Goal: Task Accomplishment & Management: Complete application form

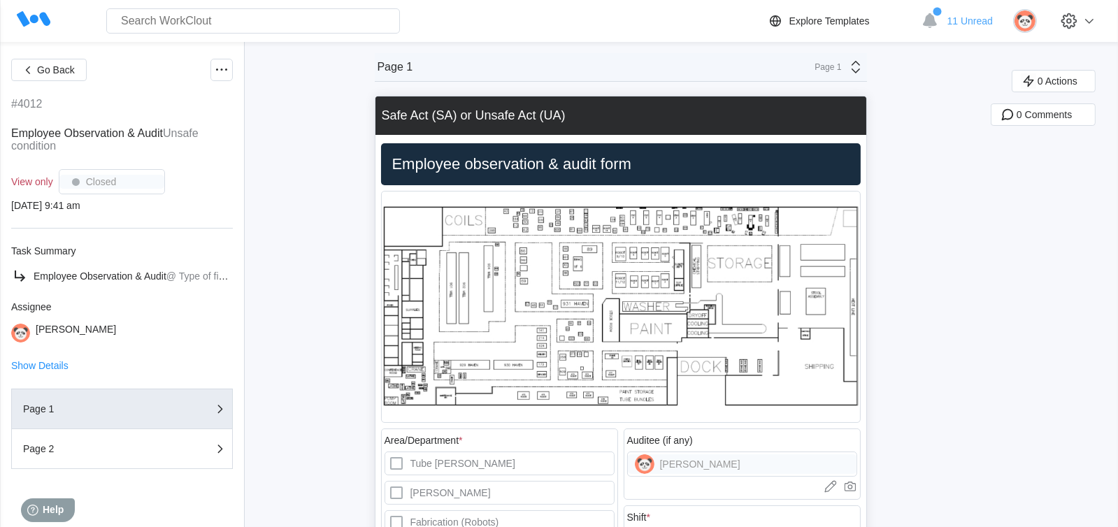
click at [617, 155] on h2 "Employee observation & audit form" at bounding box center [621, 165] width 468 height 20
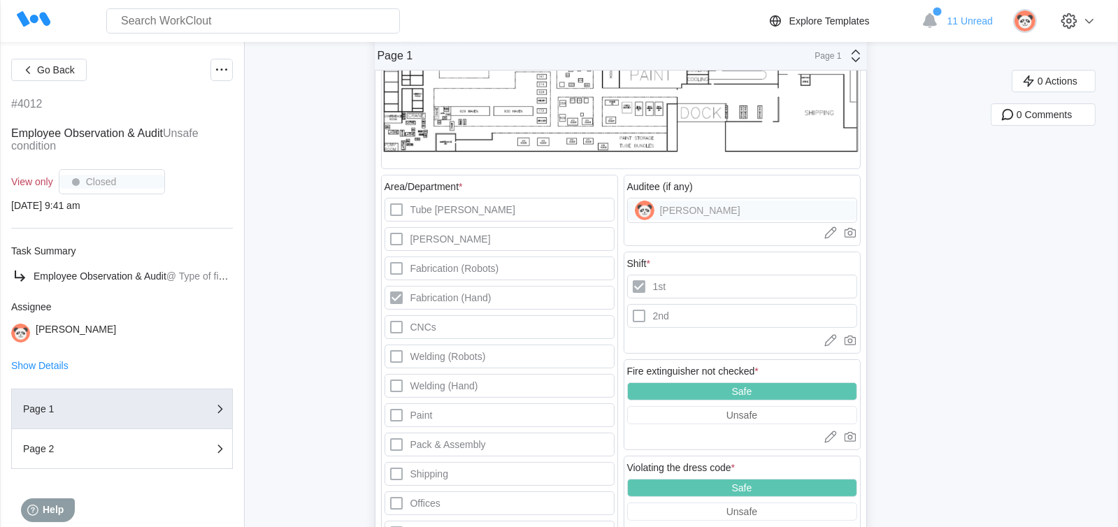
scroll to position [349, 0]
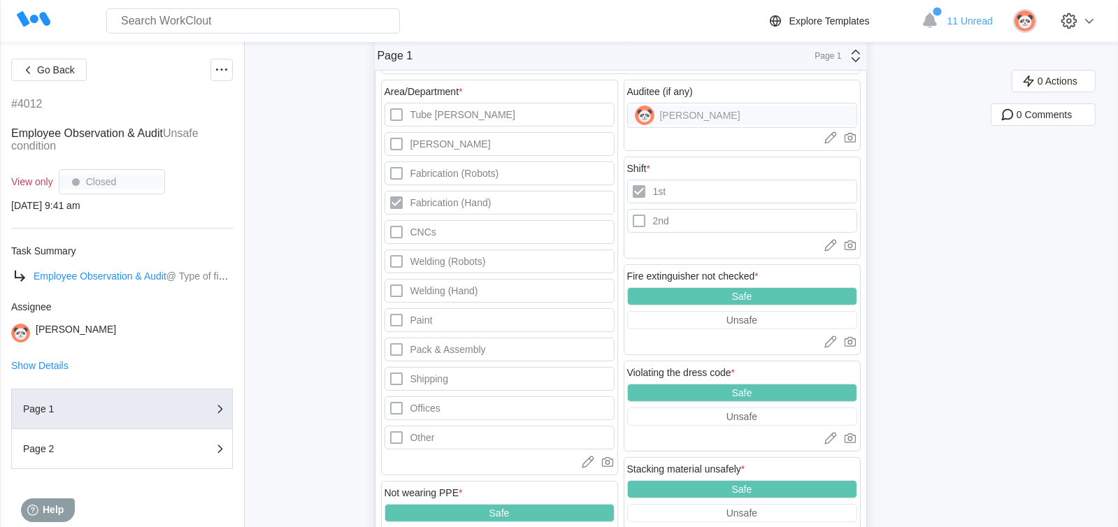
click at [91, 280] on span "Employee Observation & Audit" at bounding box center [100, 276] width 133 height 11
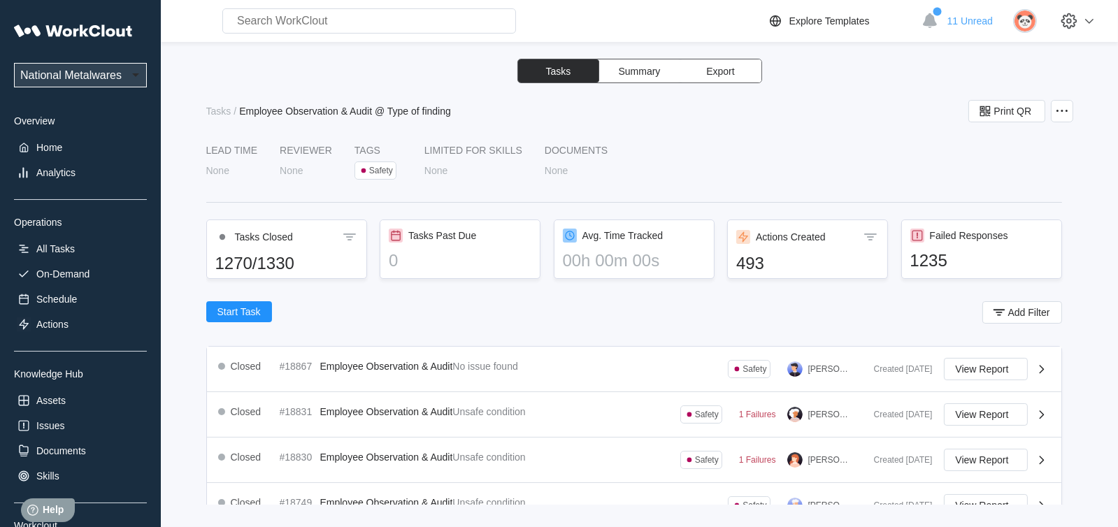
click at [552, 67] on span "Tasks" at bounding box center [558, 71] width 25 height 10
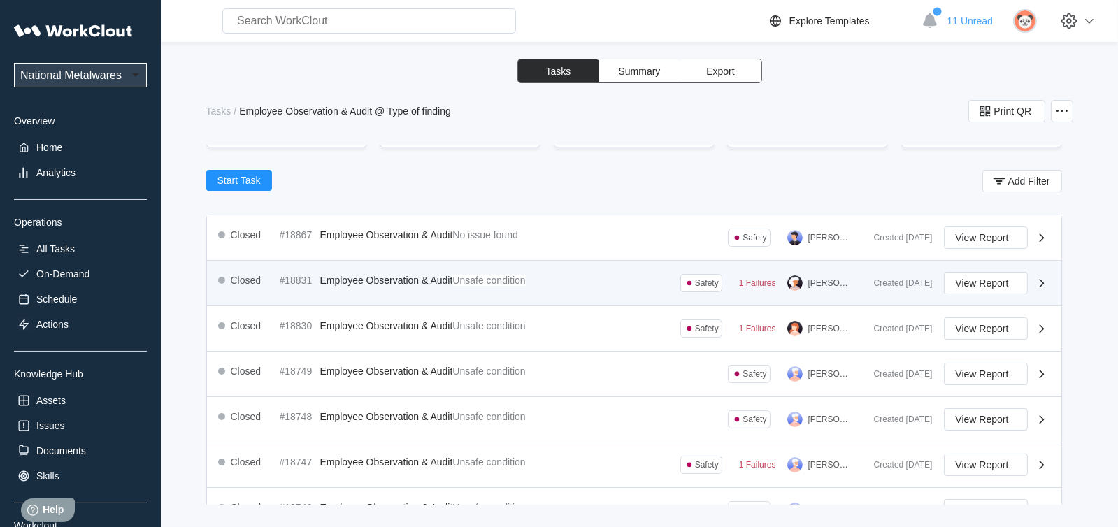
scroll to position [139, 0]
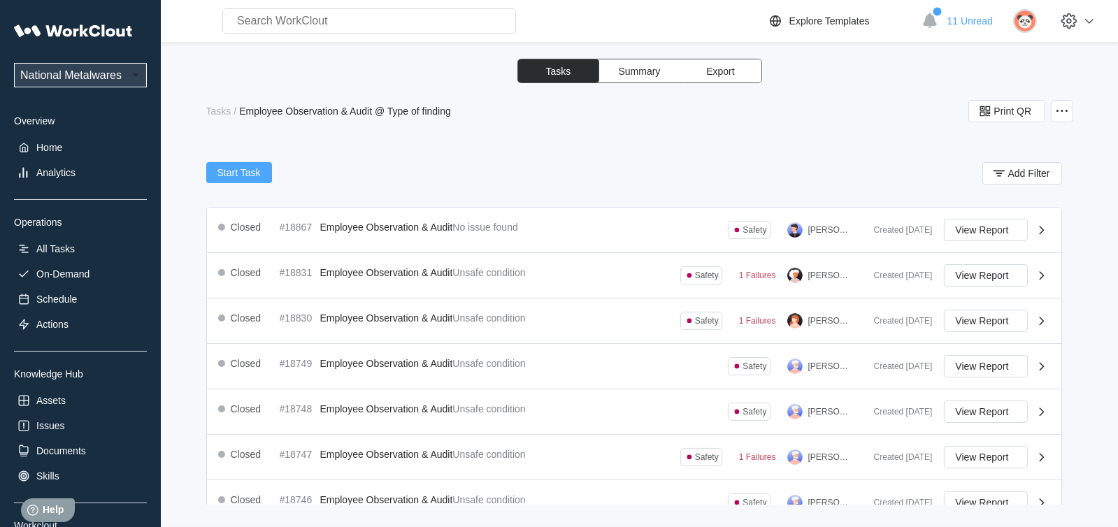
click at [247, 168] on span "Start Task" at bounding box center [238, 173] width 43 height 10
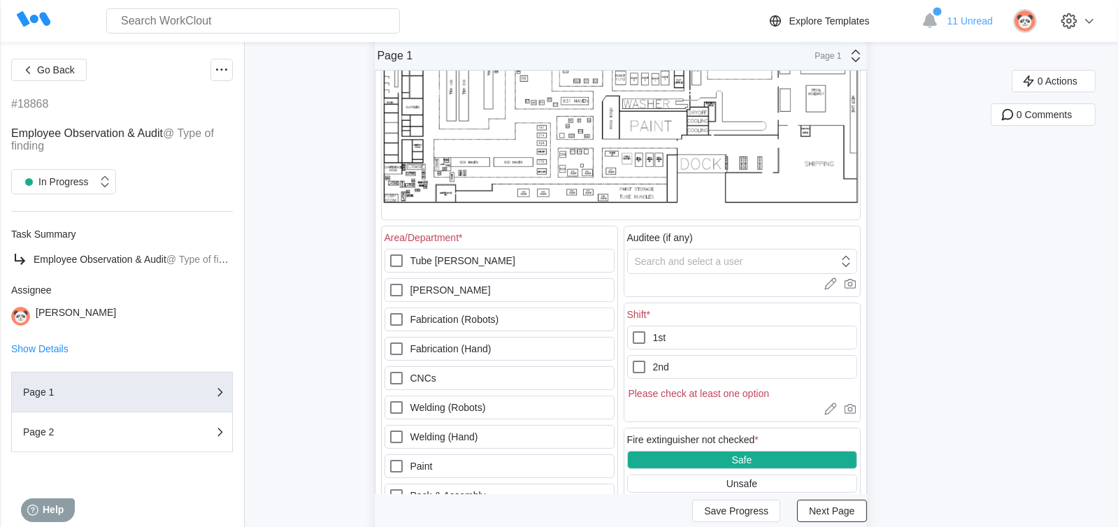
scroll to position [349, 0]
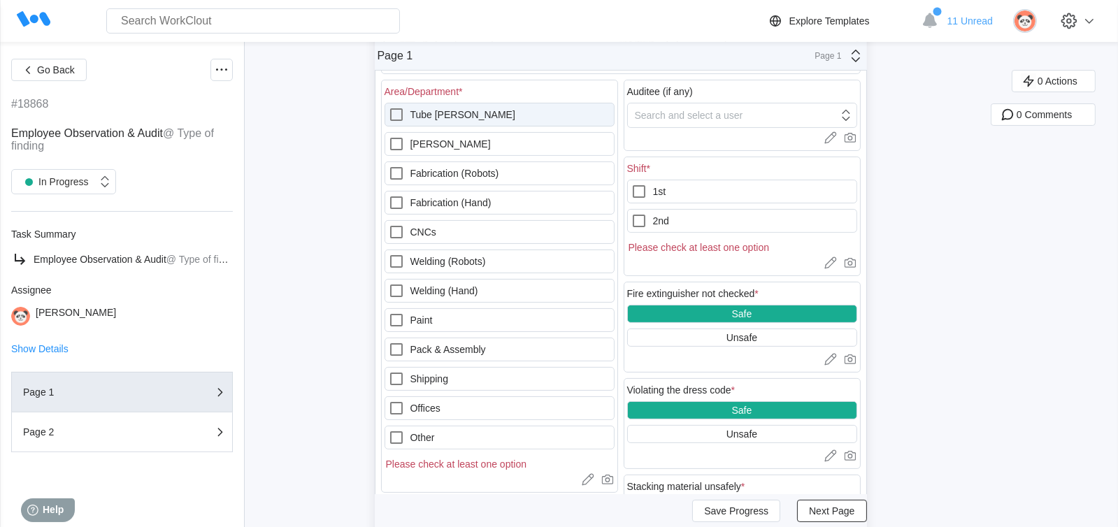
click at [401, 113] on icon at bounding box center [396, 114] width 17 height 17
click at [389, 107] on Mills "Tube [PERSON_NAME]" at bounding box center [388, 106] width 1 height 1
checkbox Mills "true"
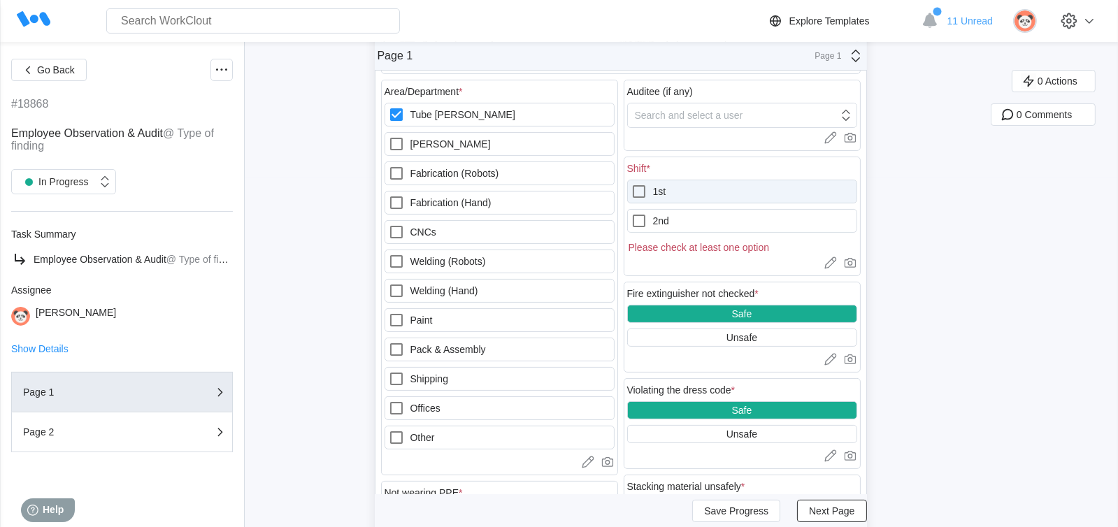
click at [643, 194] on icon at bounding box center [639, 191] width 17 height 17
click at [631, 184] on input "1st" at bounding box center [631, 183] width 1 height 1
checkbox input "true"
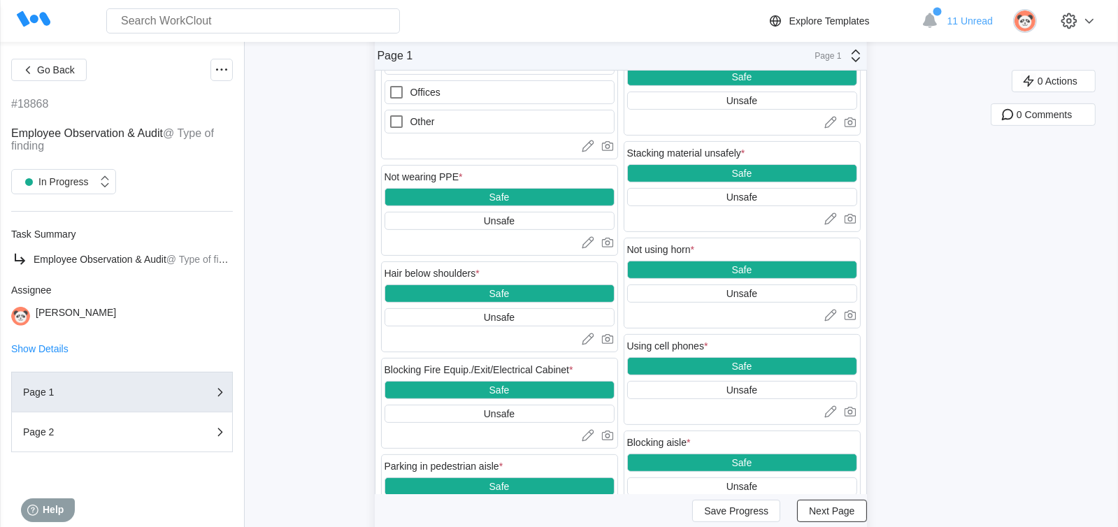
scroll to position [699, 0]
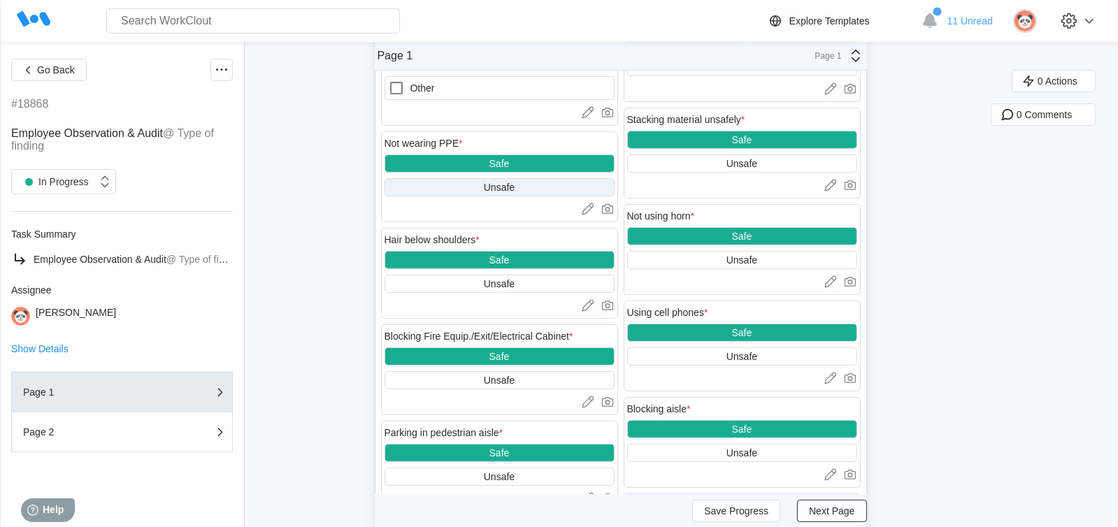
click at [501, 182] on div "Unsafe" at bounding box center [499, 187] width 31 height 11
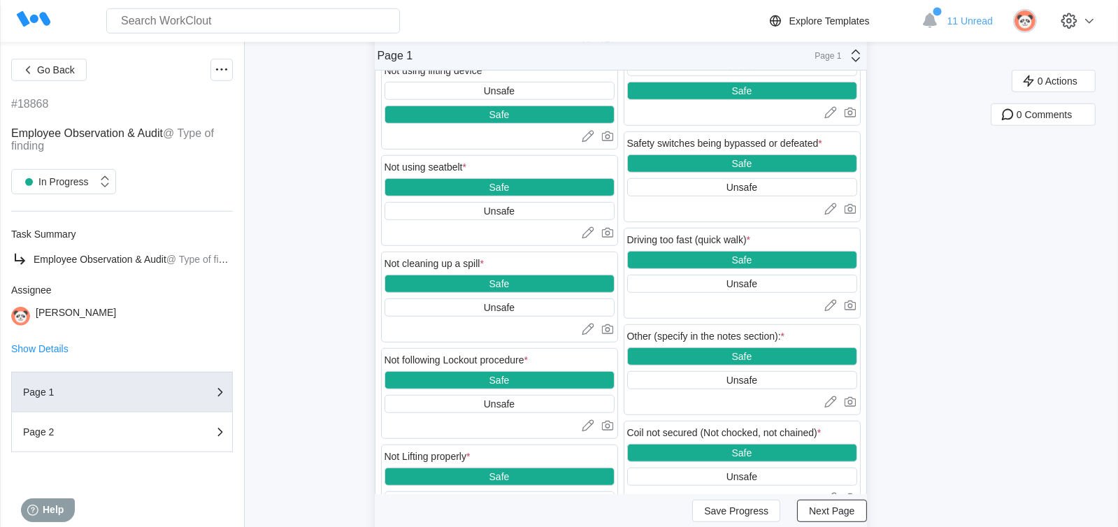
scroll to position [1258, 0]
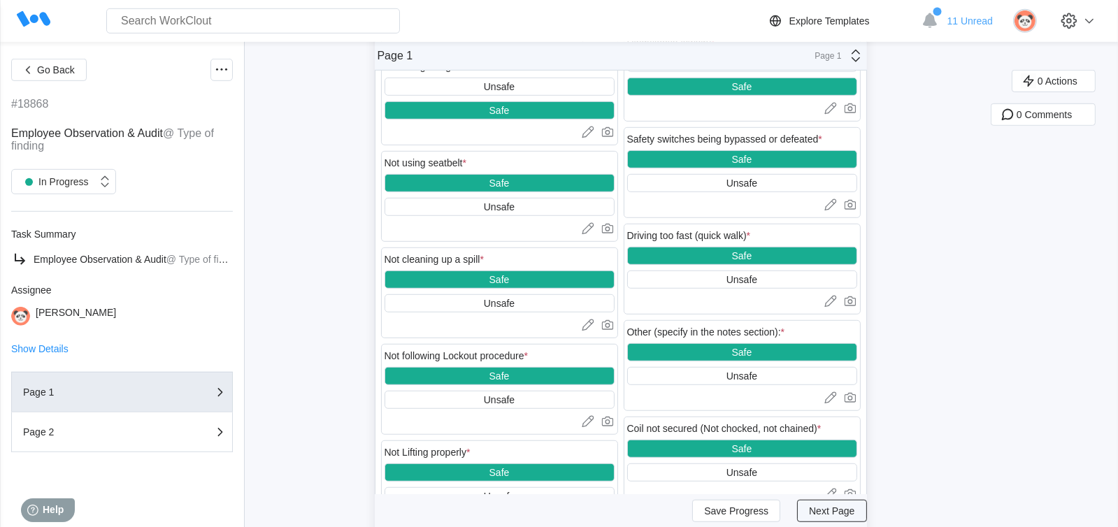
click at [827, 510] on span "Next Page" at bounding box center [831, 511] width 45 height 10
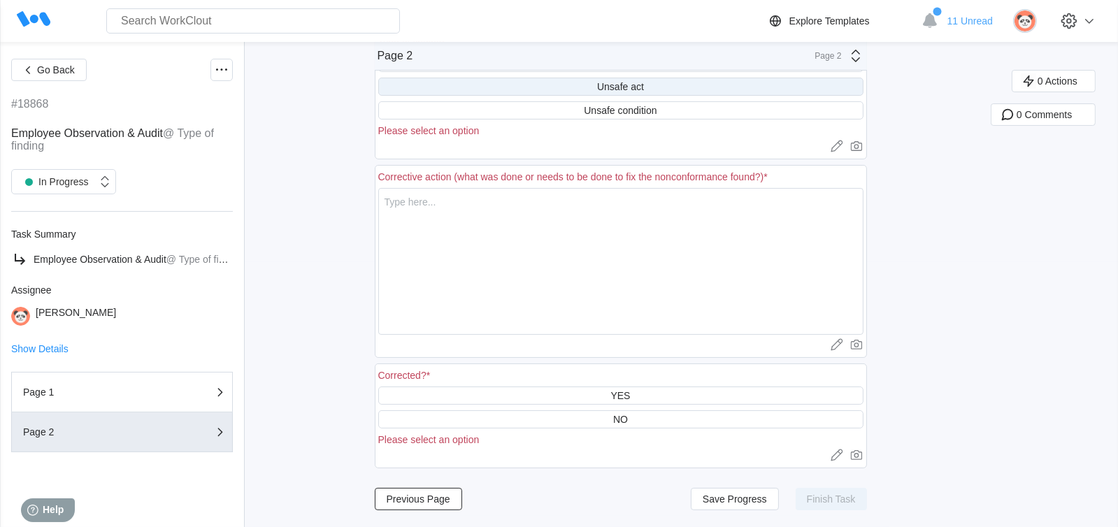
click at [604, 81] on div "Unsafe act" at bounding box center [620, 86] width 47 height 11
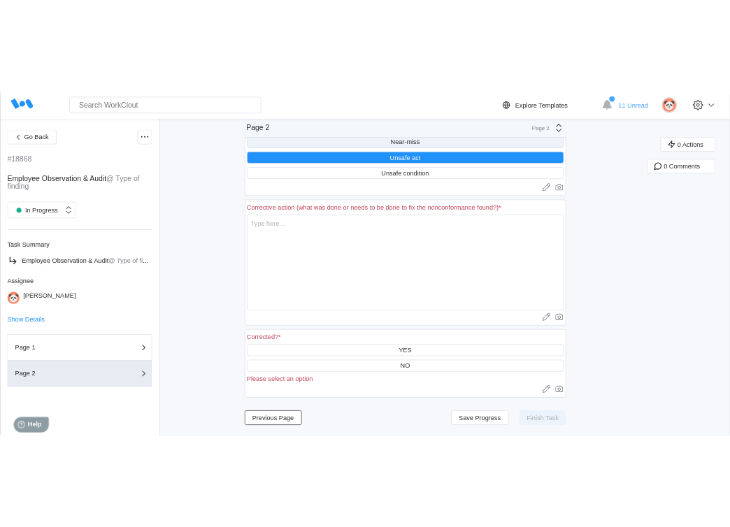
scroll to position [255, 0]
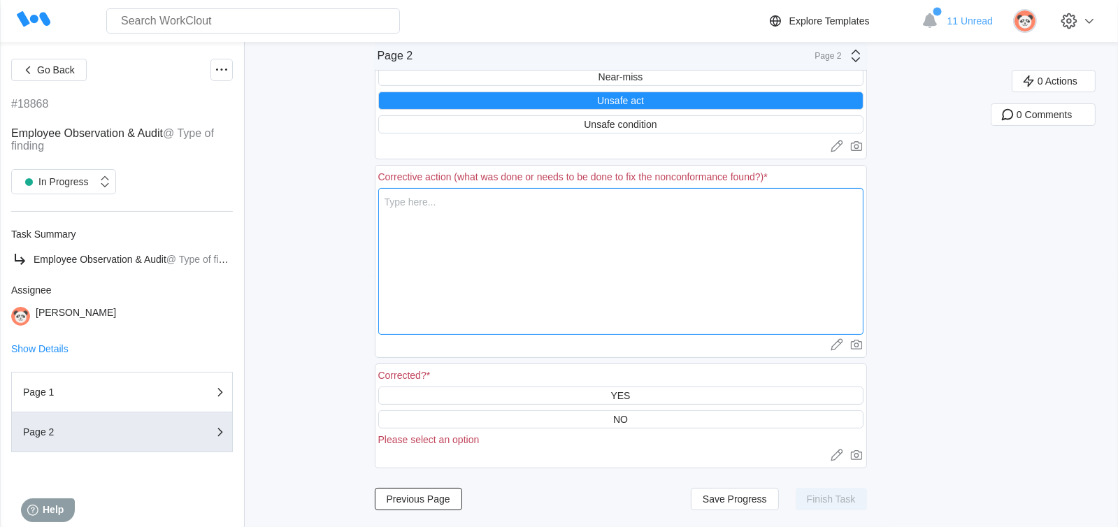
click at [487, 194] on textarea at bounding box center [620, 261] width 485 height 147
type textarea "I"
type textarea "x"
type textarea "I"
type textarea "x"
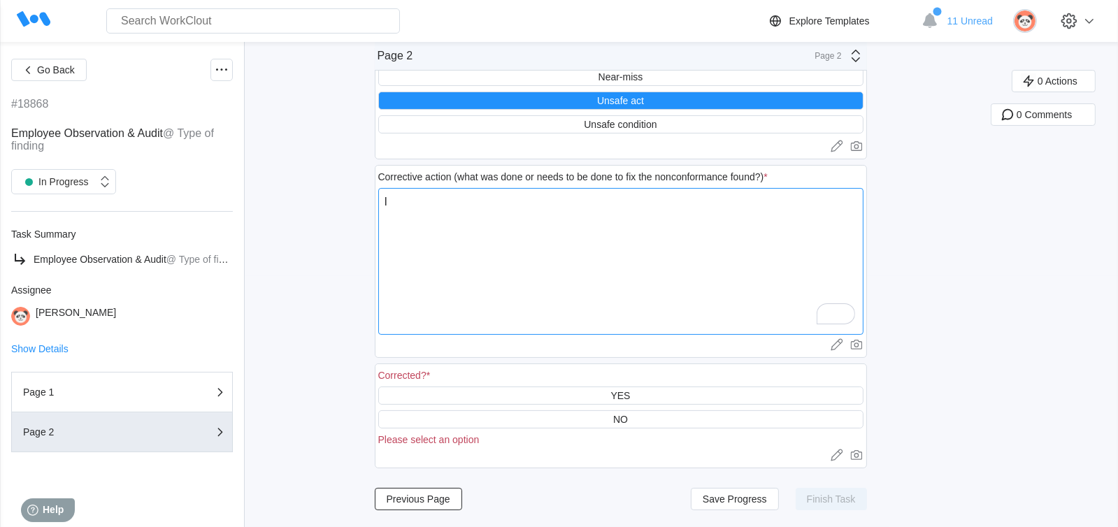
type textarea "I a"
type textarea "x"
type textarea "I as"
type textarea "x"
type textarea "I ask"
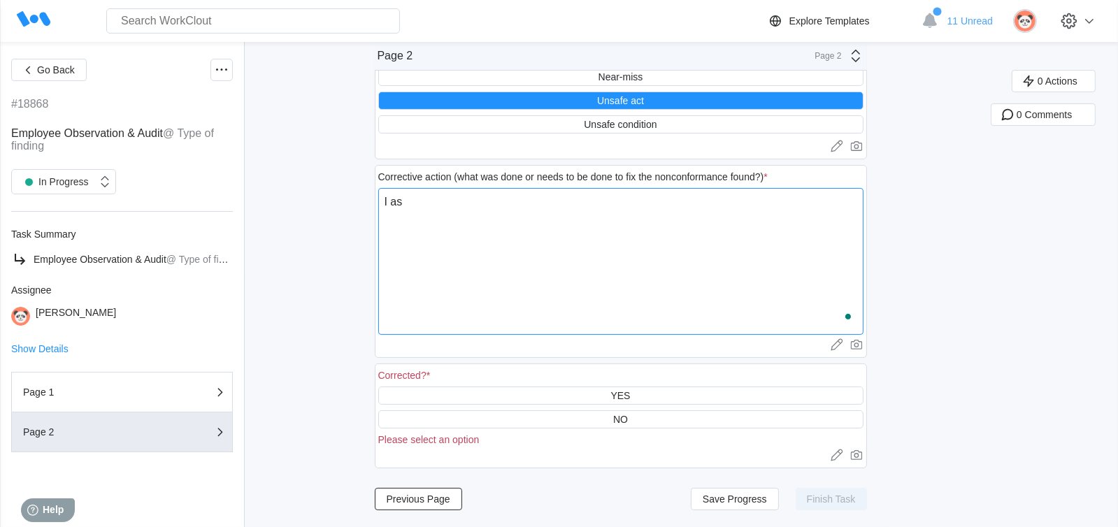
type textarea "x"
type textarea "I aske"
type textarea "x"
type textarea "I asked"
type textarea "x"
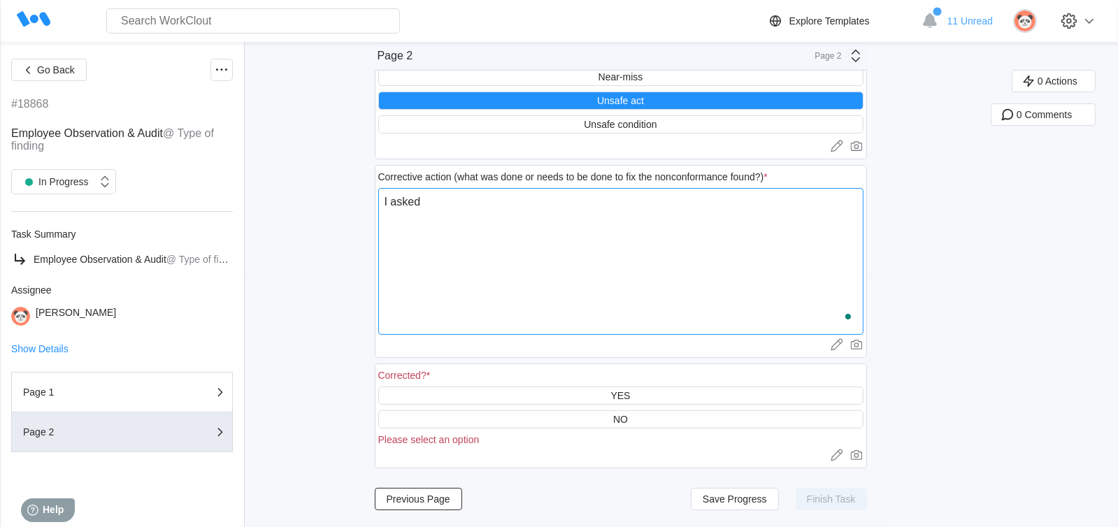
type textarea "I asked"
type textarea "x"
type textarea "I asked t"
type textarea "x"
type textarea "I asked th"
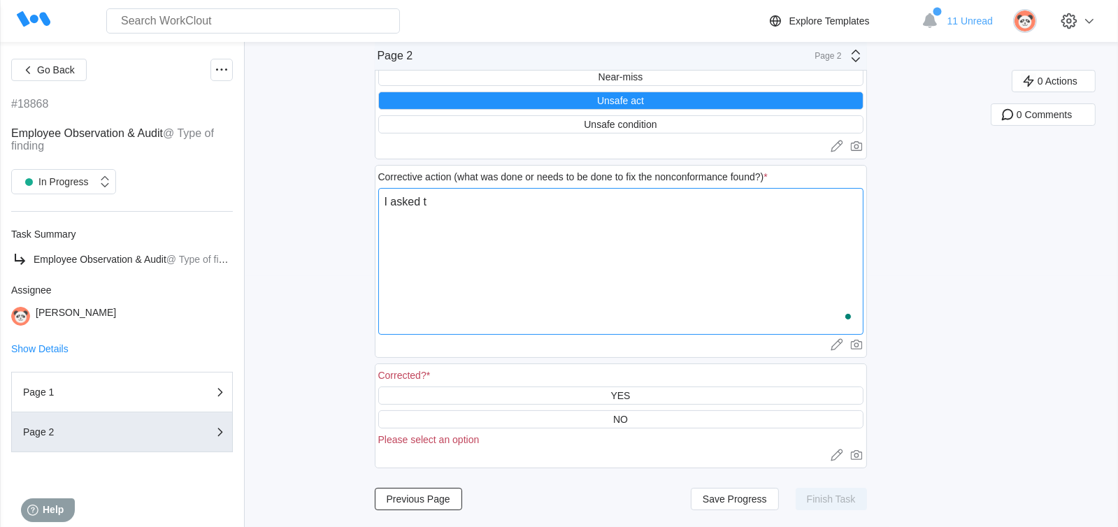
type textarea "x"
type textarea "I asked the"
type textarea "x"
type textarea "I asked the"
type textarea "x"
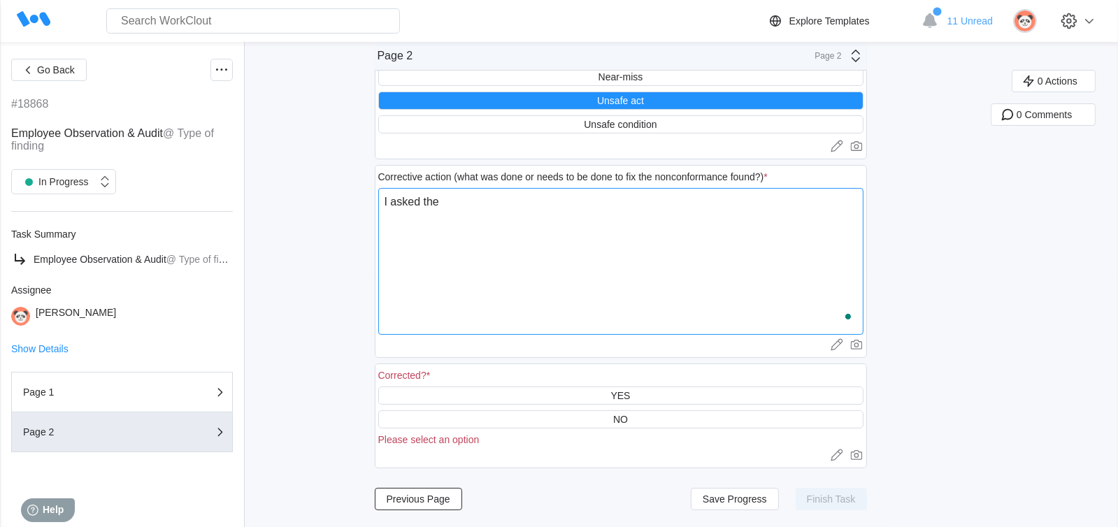
type textarea "I asked the o"
type textarea "x"
type textarea "I asked the op"
type textarea "x"
type textarea "I asked the ope"
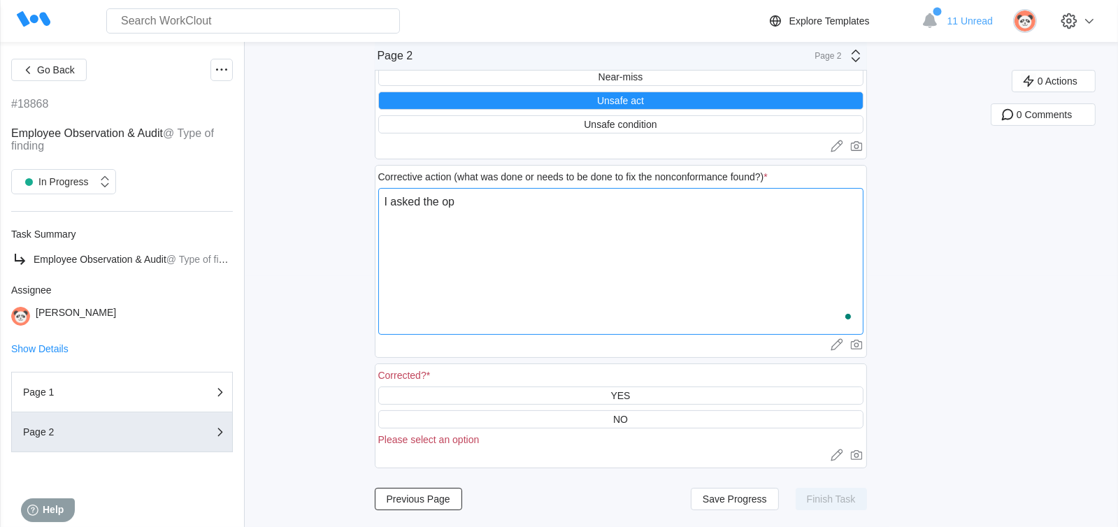
type textarea "x"
type textarea "I asked the oper"
type textarea "x"
type textarea "I asked the opert"
type textarea "x"
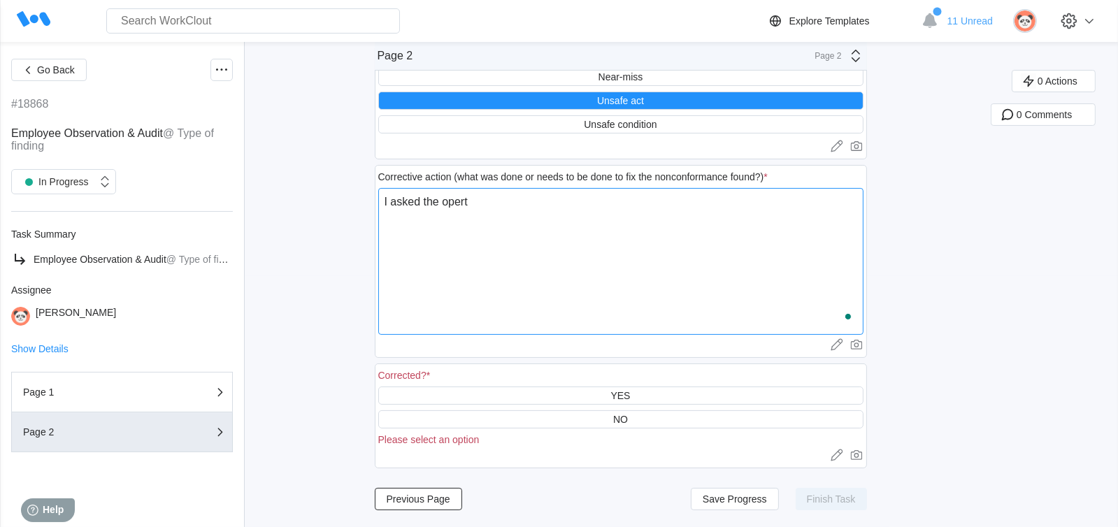
type textarea "I asked the operto"
type textarea "x"
type textarea "I asked the opertor"
type textarea "x"
type textarea "I asked the opertor"
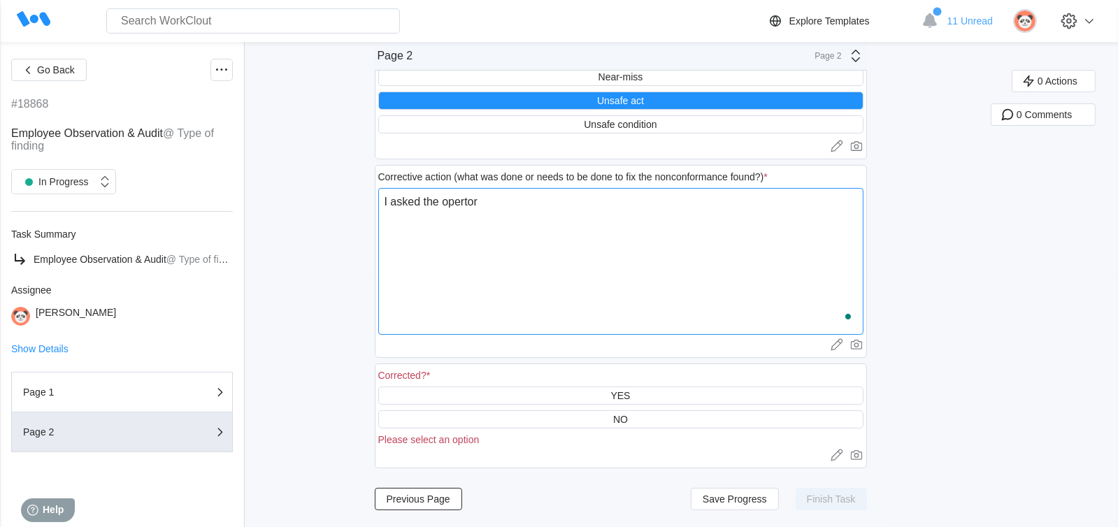
type textarea "x"
type textarea "I asked the opertor t"
type textarea "x"
type textarea "I asked the opertor to"
type textarea "x"
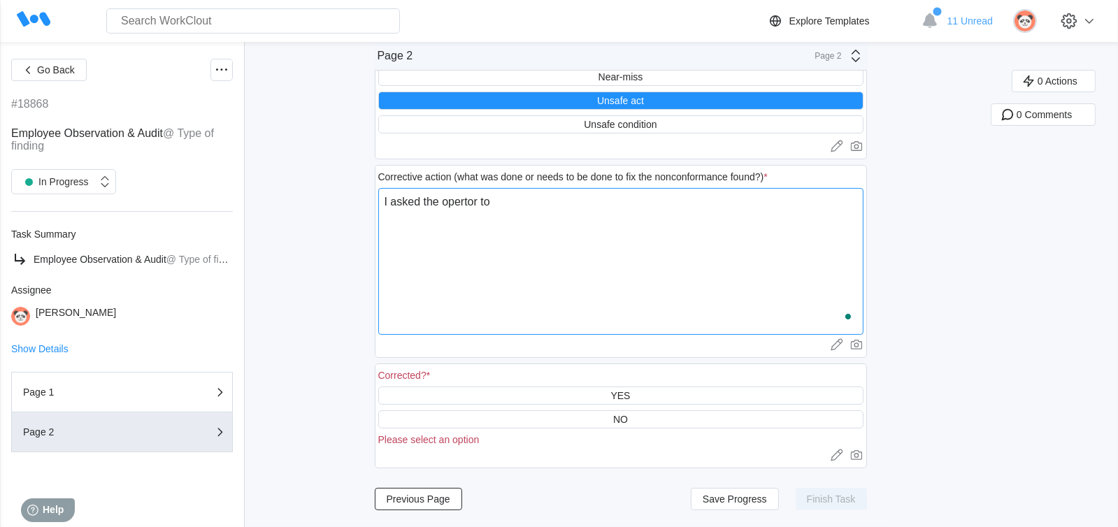
type textarea "I asked the opertor to"
type textarea "x"
type textarea "I asked the opertor to p"
type textarea "x"
type textarea "I asked the opertor to pu"
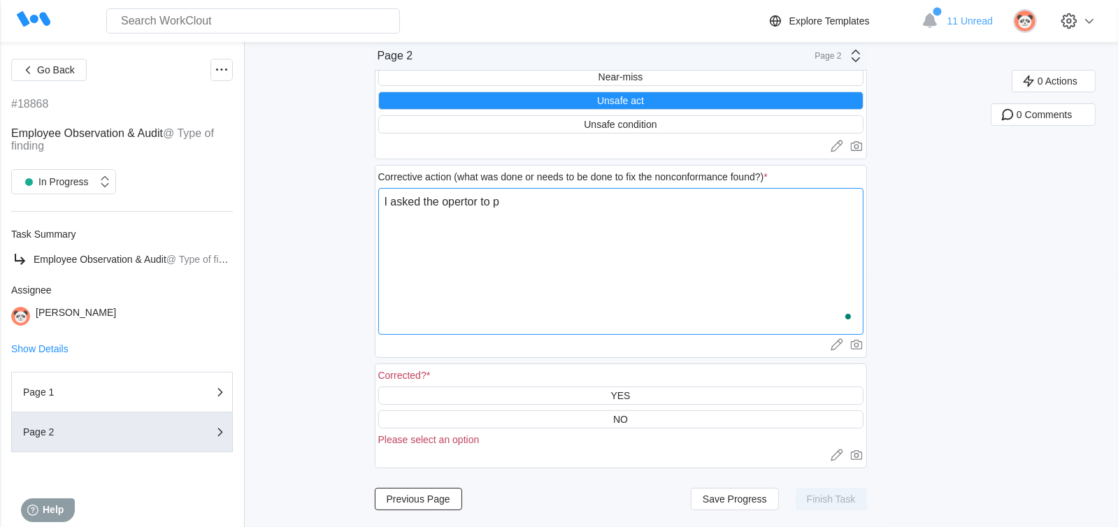
type textarea "x"
type textarea "I asked the opertor to put"
type textarea "x"
type textarea "I asked the opertor to put"
type textarea "x"
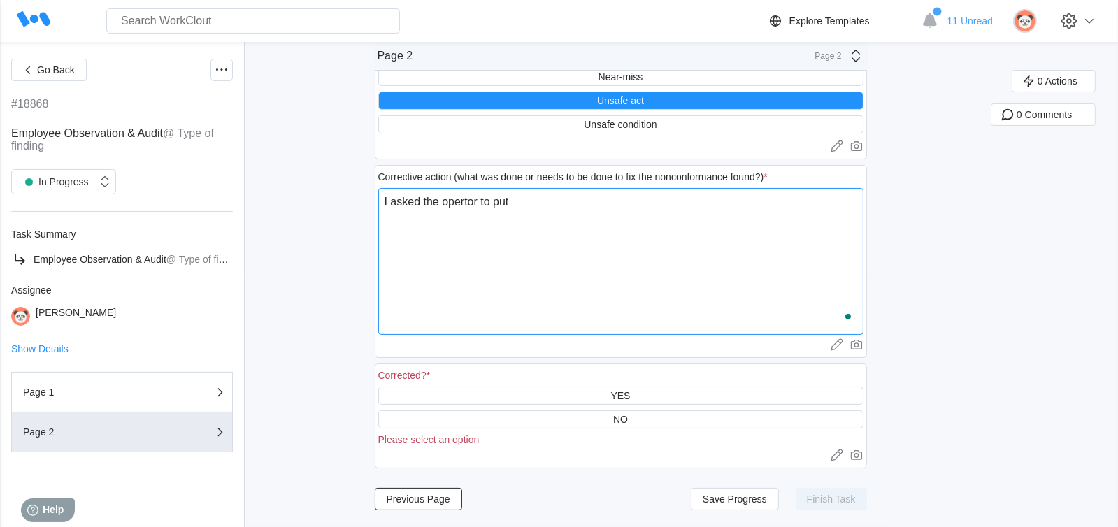
type textarea "I asked the opertor to put h"
type textarea "x"
type textarea "I asked the opertor to put hi"
type textarea "x"
type textarea "I asked the opertor to put his"
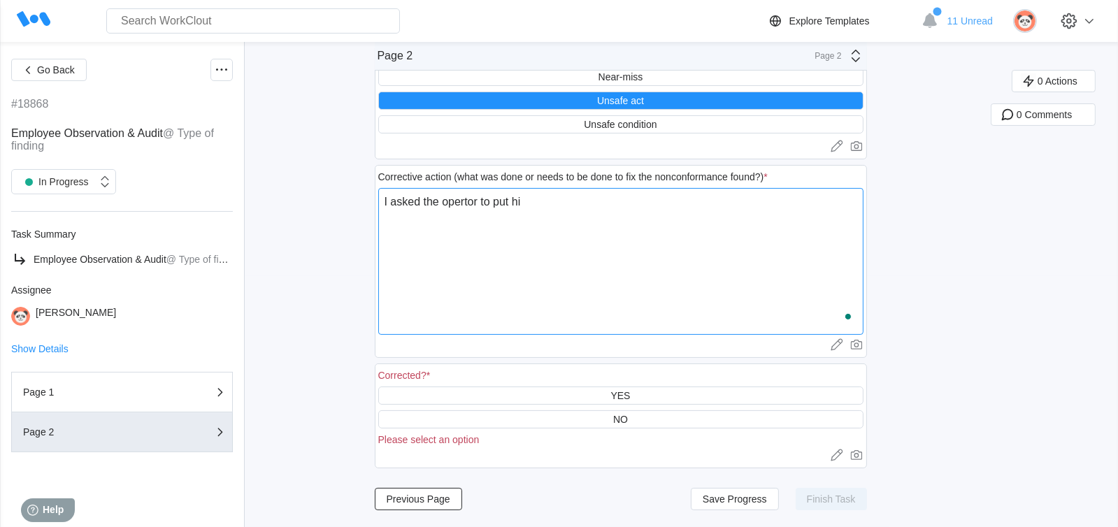
type textarea "x"
type textarea "I asked the opertor to put his"
type textarea "x"
type textarea "I asked the opertor to put his e"
type textarea "x"
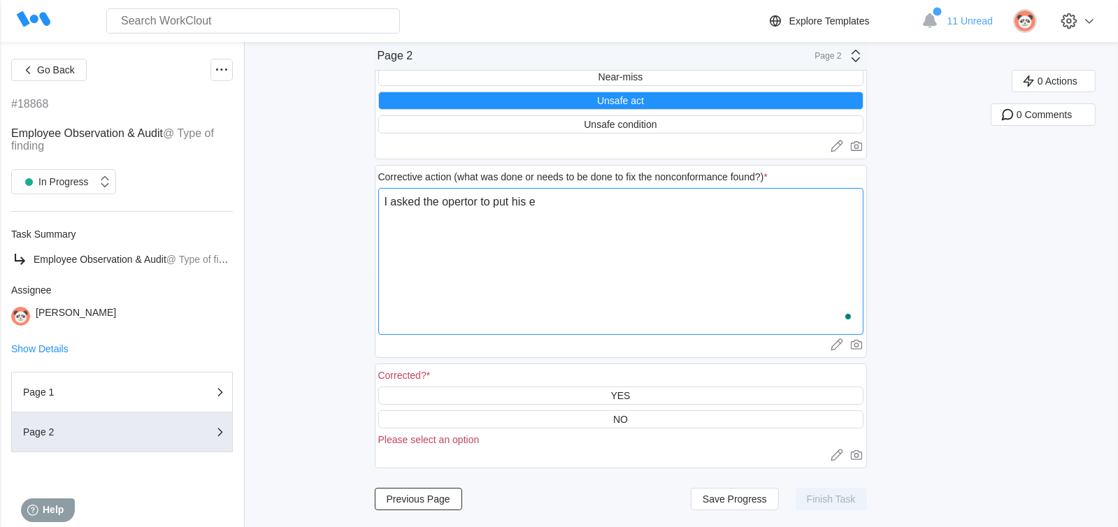
type textarea "I asked the opertor to put his ea"
type textarea "x"
type textarea "I asked the opertor to put his ear"
type textarea "x"
type textarea "I asked the opertor to put his ear"
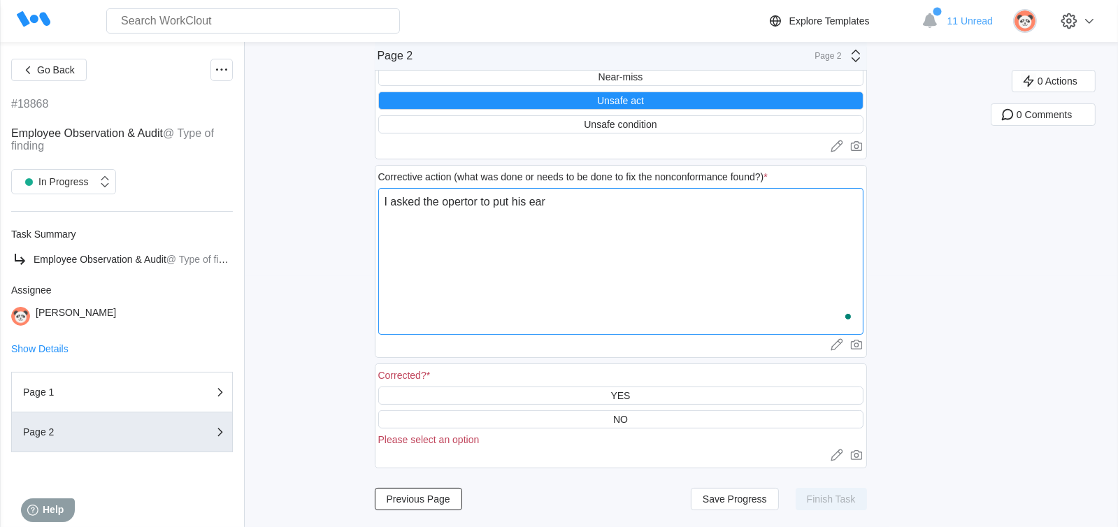
type textarea "x"
type textarea "I asked the opertor to put his ear p"
type textarea "x"
type textarea "I asked the opertor to put his ear pl"
type textarea "x"
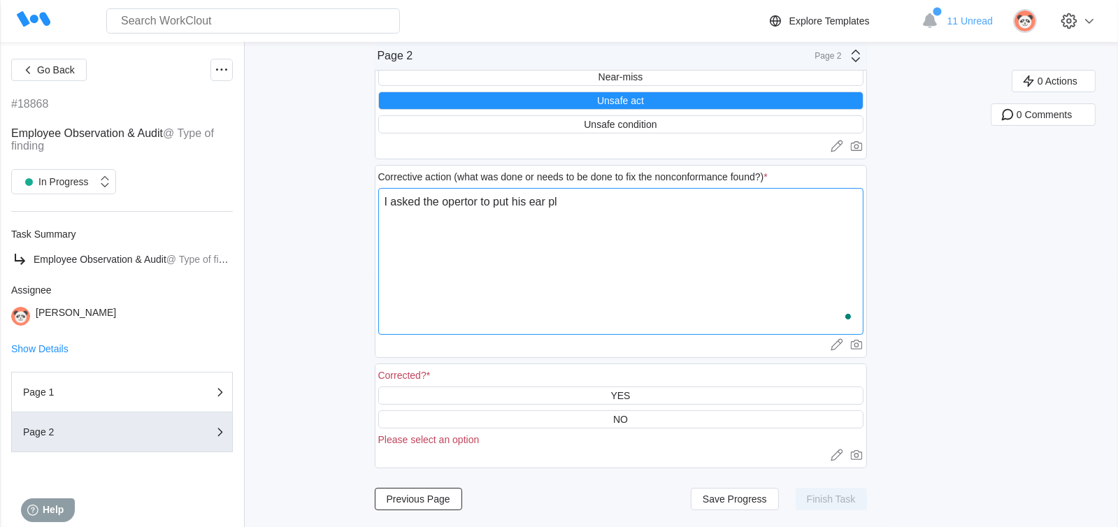
type textarea "I asked the opertor to put his ear plu"
type textarea "x"
type textarea "I asked the opertor to put his ear plug"
type textarea "x"
type textarea "I asked the opertor to put his ear plugs"
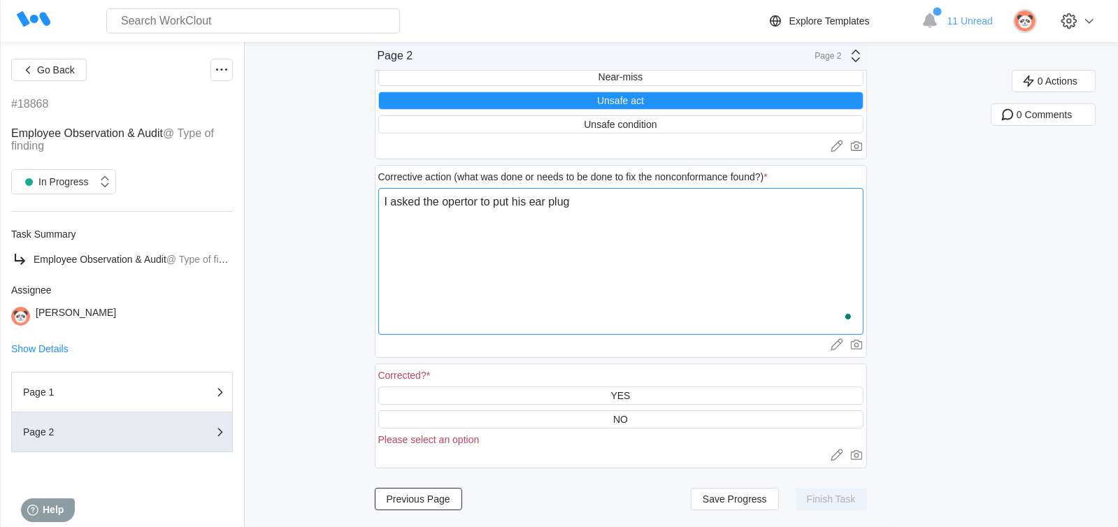
type textarea "x"
type textarea "I asked the opertor to put his ear plugs"
type textarea "x"
type textarea "I asked the opertor to put his ear plugs b"
type textarea "x"
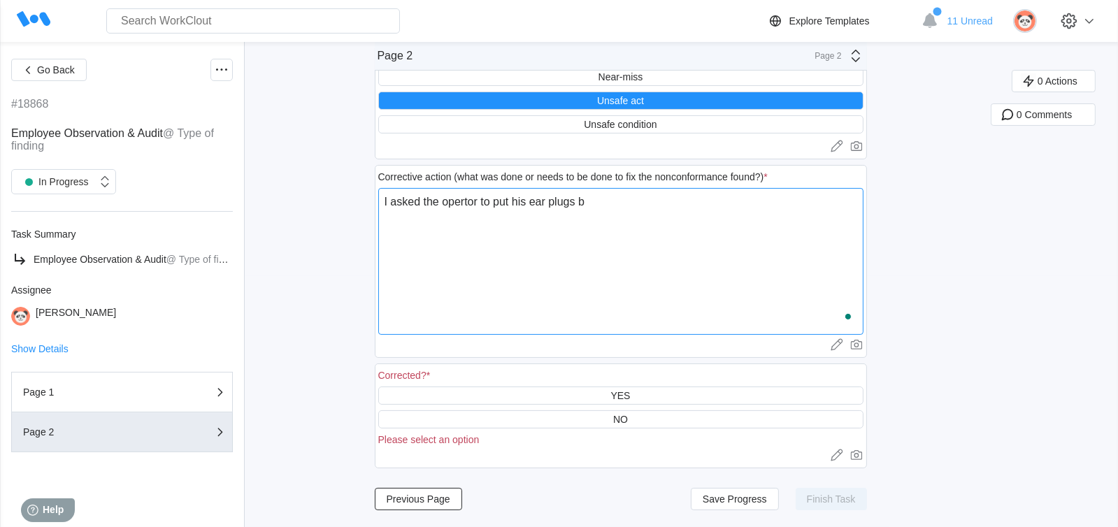
type textarea "I asked the opertor to put his ear plugs ba"
type textarea "x"
type textarea "I asked the opertor to put his ear plugs bak"
type textarea "x"
type textarea "I asked the opertor to put his ear plugs bakc"
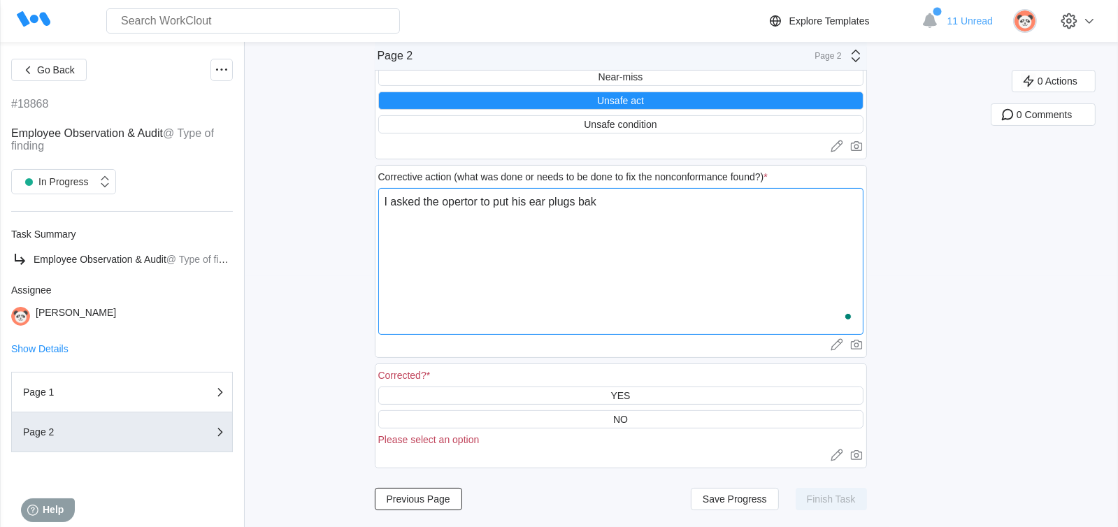
type textarea "x"
type textarea "I asked the opertor to put his ear plugs bakc"
type textarea "x"
type textarea "I asked the opertor to put his ear plugs bakc i"
type textarea "x"
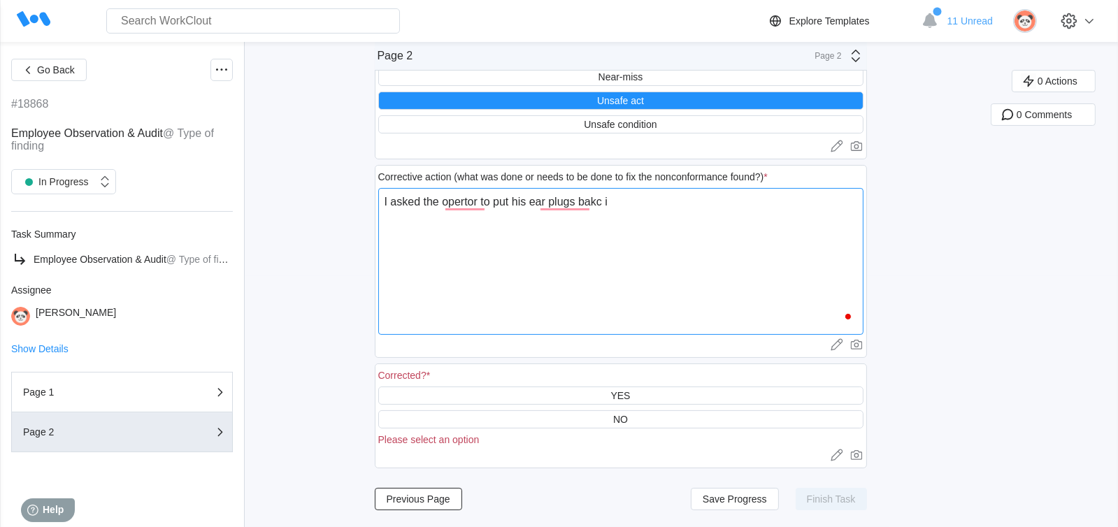
type textarea "I asked the opertor to put his ear plugs bakc in"
type textarea "x"
type textarea "I asked the opertor to put his ear plugs bakc ins"
type textarea "x"
type textarea "I asked the opertor to put his ear plugs bakc ins"
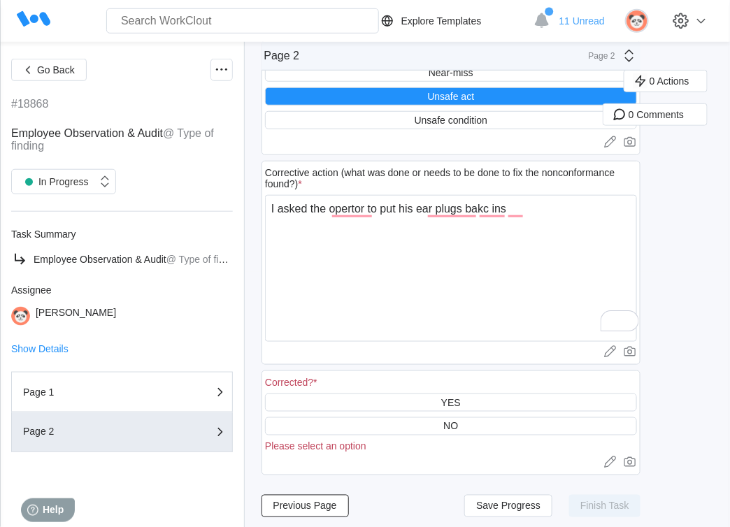
type textarea "x"
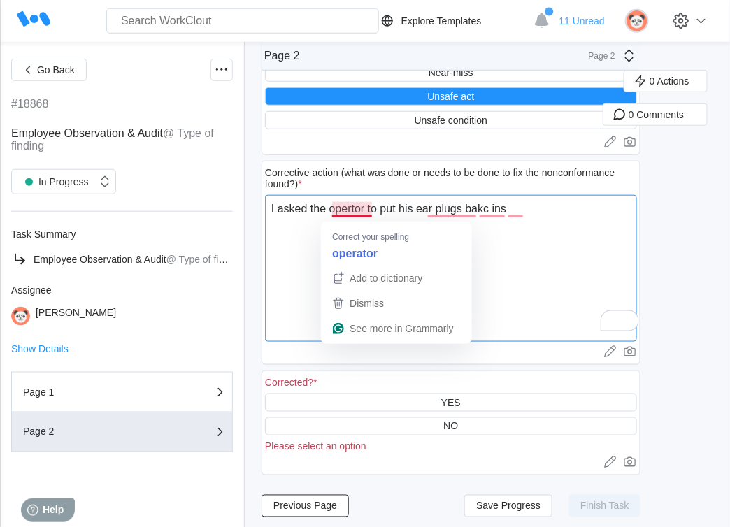
click at [355, 214] on textarea "I asked the opertor to put his ear plugs bakc ins" at bounding box center [451, 268] width 372 height 147
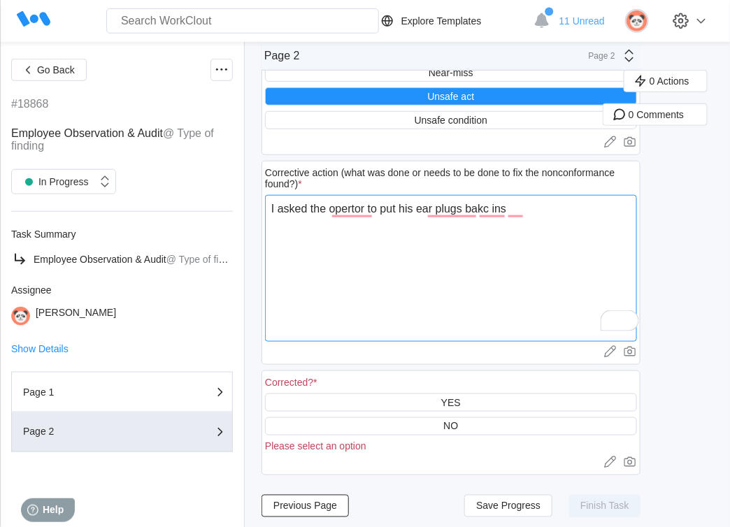
type textarea "I asked the operator to put his ear plugs bakc ins"
type textarea "x"
type textarea "I asked the operator to put his ear plugs bas ins"
type textarea "x"
type textarea "I asked the operator to put his ear plugs ba ins"
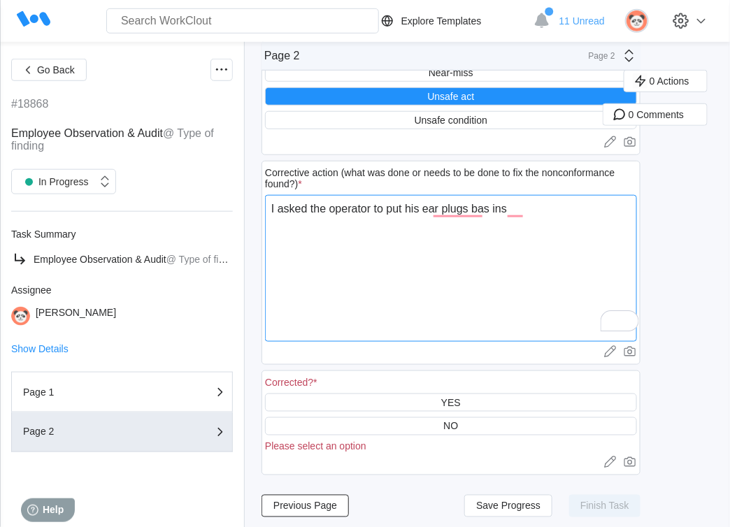
type textarea "x"
type textarea "I asked the operator to put his ear plugs bac ins"
type textarea "x"
type textarea "I asked the operator to put his ear plugs back ins"
type textarea "x"
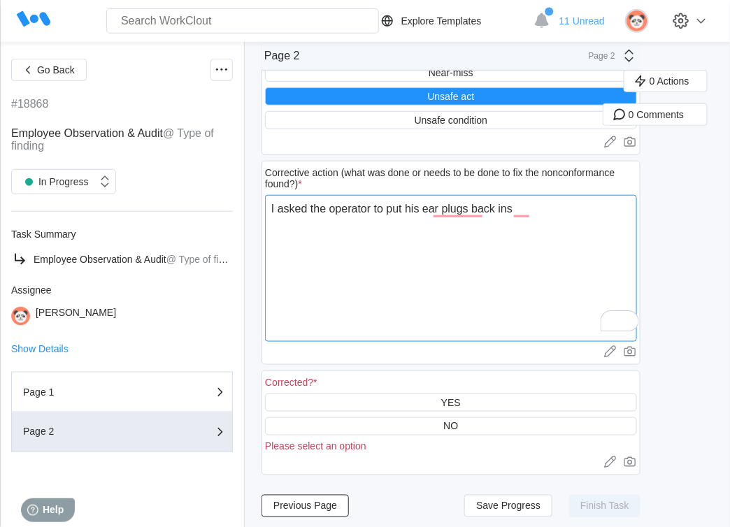
type textarea "I asked the operator to put his earplugs back ins"
type textarea "x"
type textarea "I asked the operator to put his earplugs back in.s"
type textarea "x"
type textarea "I asked the operator to put his earplugs back in."
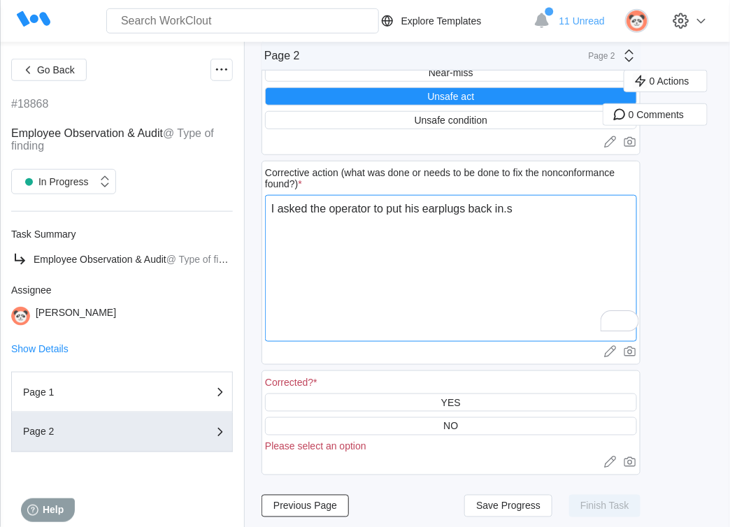
type textarea "x"
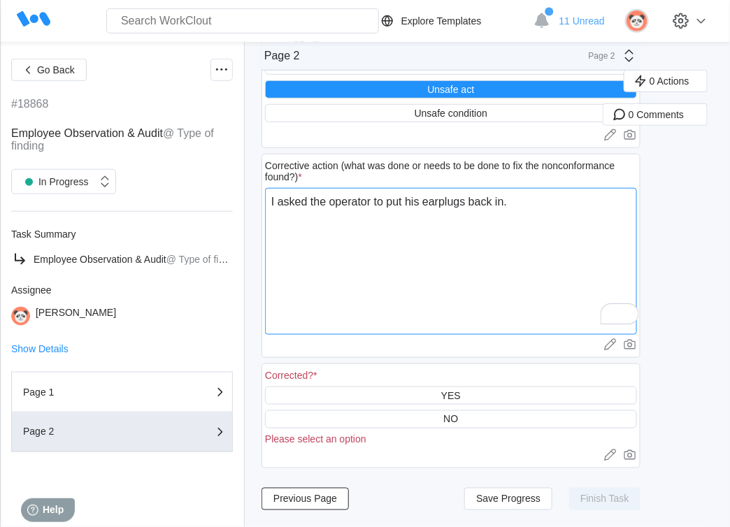
scroll to position [267, 0]
type textarea "I asked the operator to put his earplugs back in."
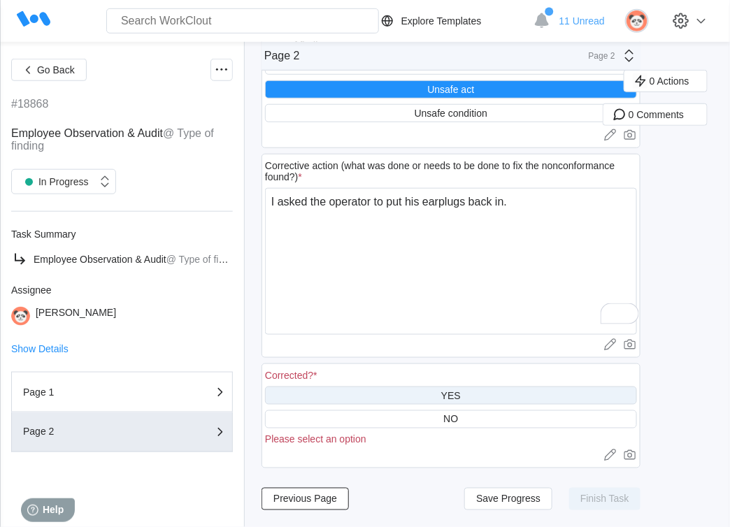
click at [454, 397] on div "YES" at bounding box center [451, 395] width 20 height 11
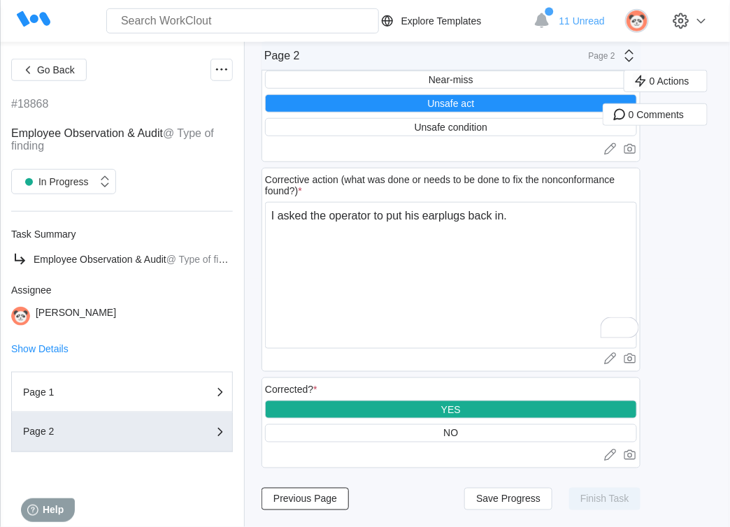
scroll to position [252, 0]
click at [527, 500] on span "Save Progress" at bounding box center [508, 499] width 64 height 10
click at [528, 501] on span "Save Progress" at bounding box center [508, 499] width 64 height 10
